Goal: Task Accomplishment & Management: Manage account settings

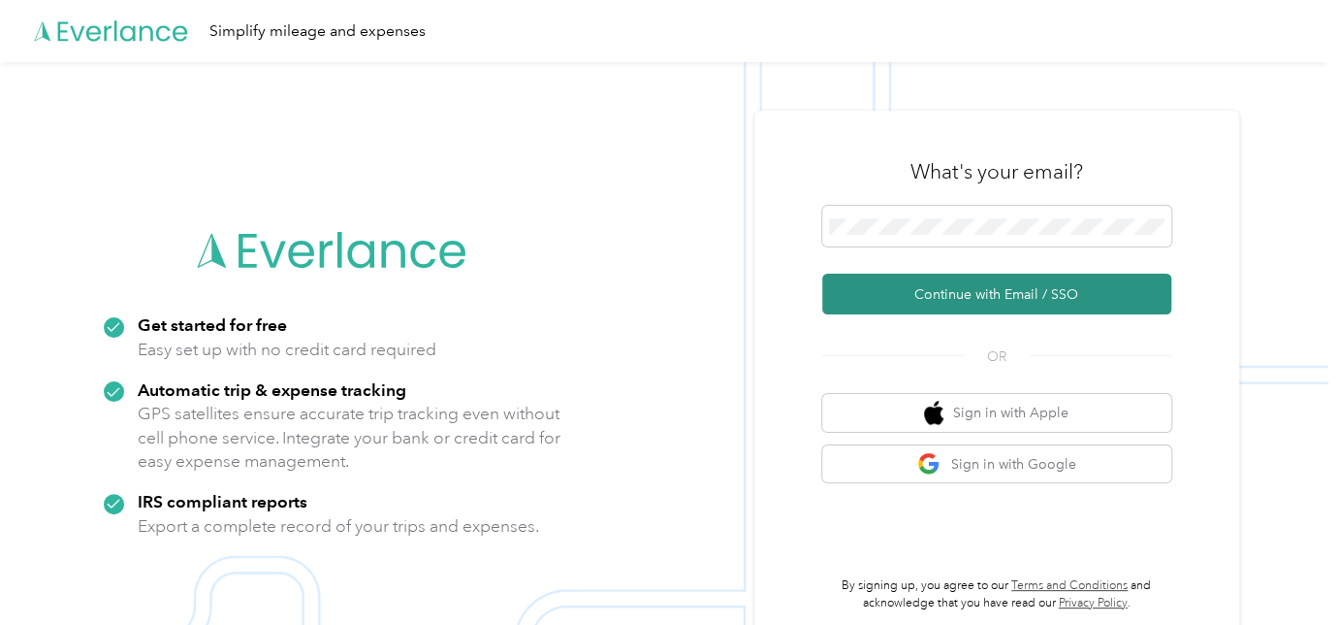
click at [918, 285] on button "Continue with Email / SSO" at bounding box center [996, 294] width 349 height 41
click at [864, 297] on button "Continue with Email / SSO" at bounding box center [996, 294] width 349 height 41
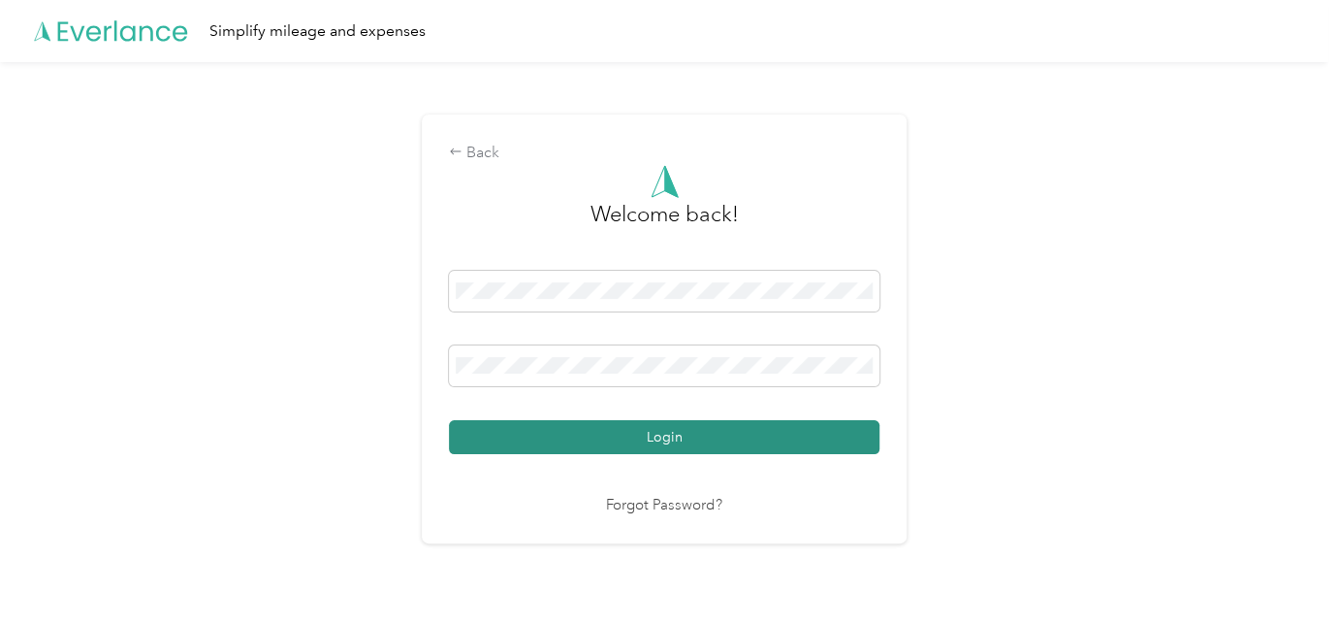
drag, startPoint x: 632, startPoint y: 415, endPoint x: 633, endPoint y: 428, distance: 12.6
click at [632, 416] on div "Login" at bounding box center [664, 362] width 431 height 183
click at [633, 436] on button "Login" at bounding box center [664, 437] width 431 height 34
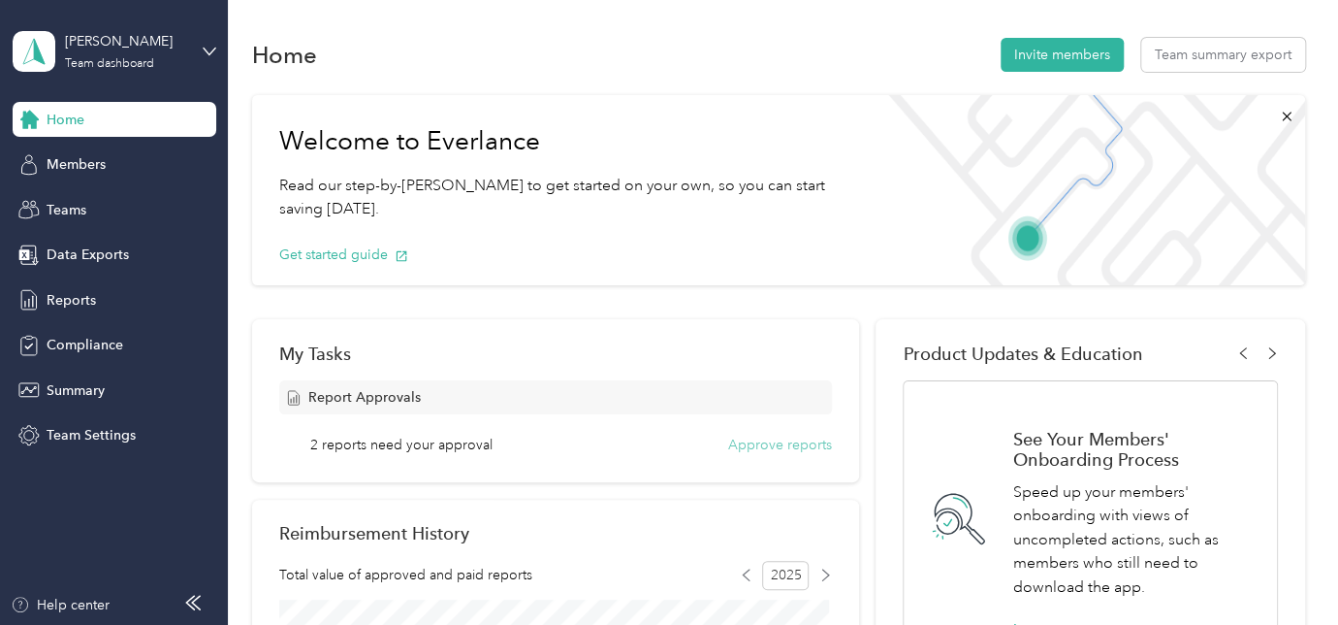
click at [808, 444] on button "Approve reports" at bounding box center [780, 445] width 104 height 20
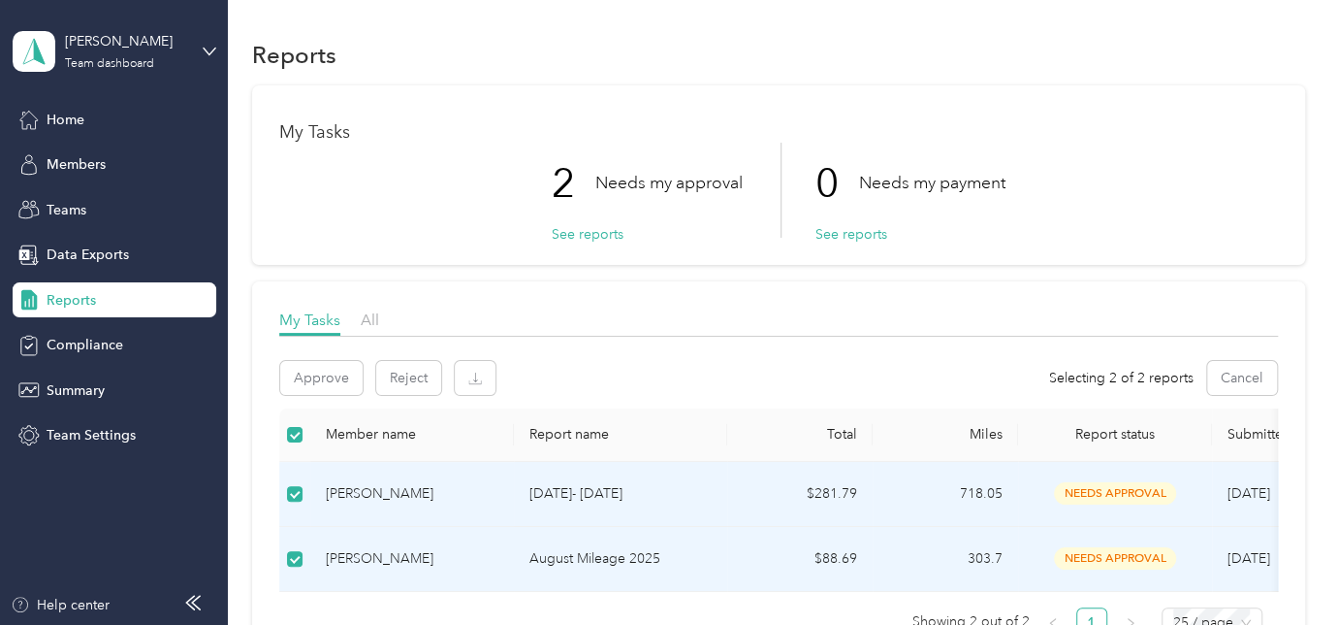
scroll to position [87, 0]
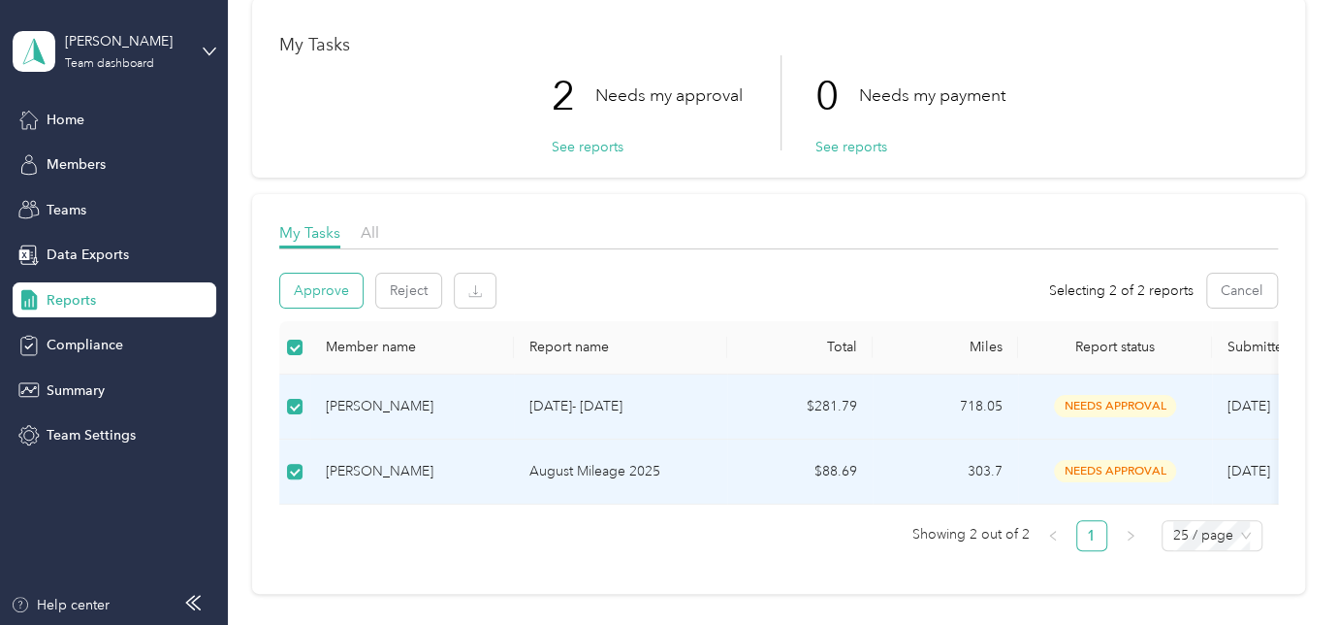
click at [315, 293] on button "Approve" at bounding box center [321, 291] width 82 height 34
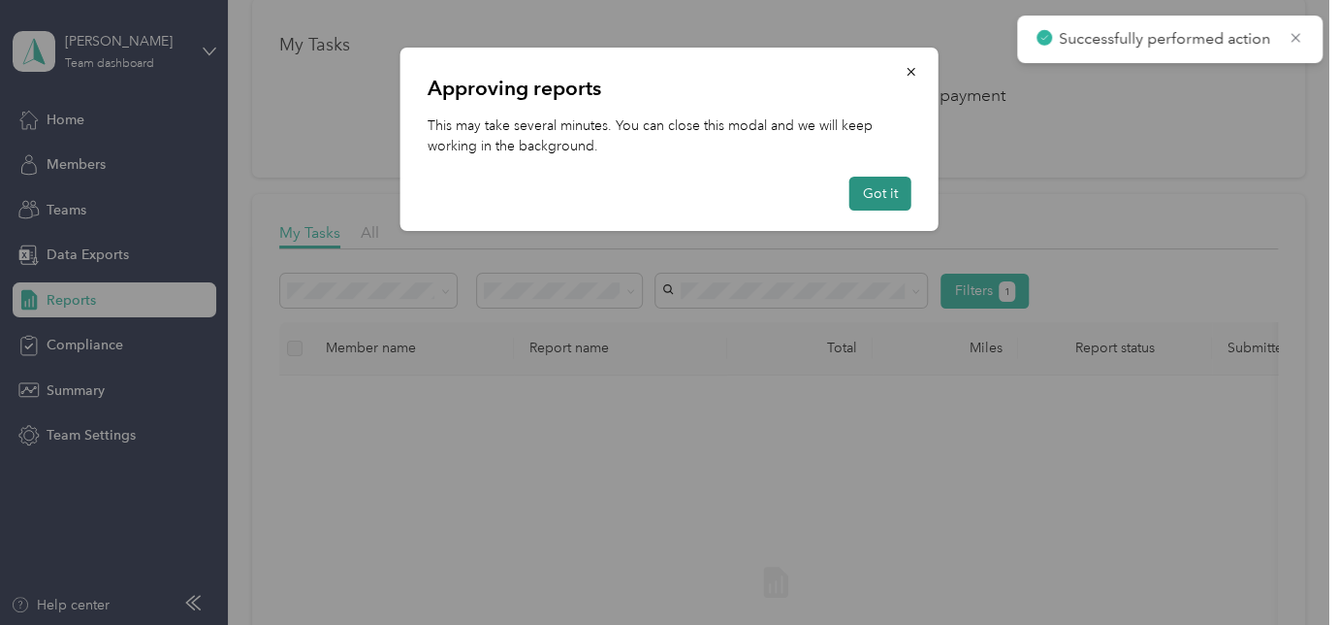
click at [894, 191] on button "Got it" at bounding box center [881, 194] width 62 height 34
